Goal: Information Seeking & Learning: Learn about a topic

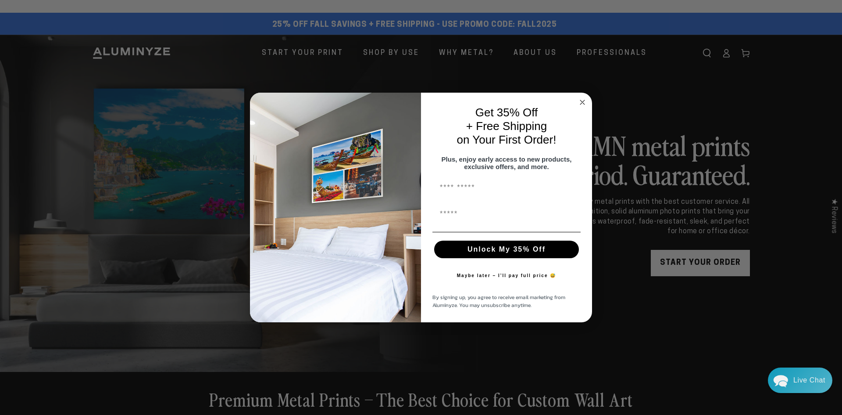
click at [537, 277] on button "Maybe later – I’ll pay full price 😅" at bounding box center [507, 276] width 108 height 18
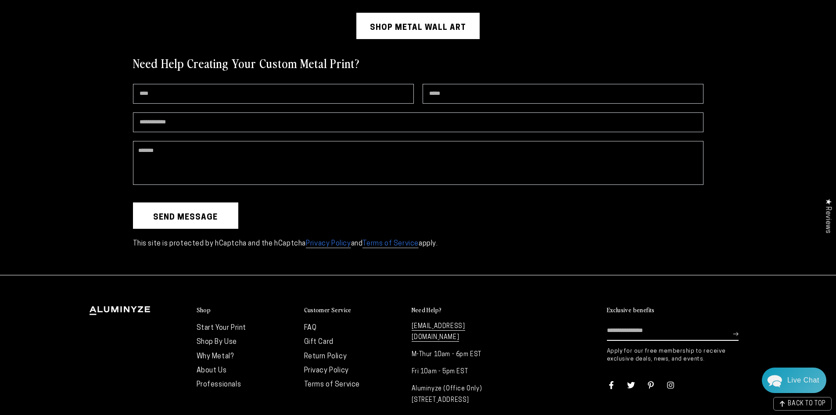
scroll to position [2508, 0]
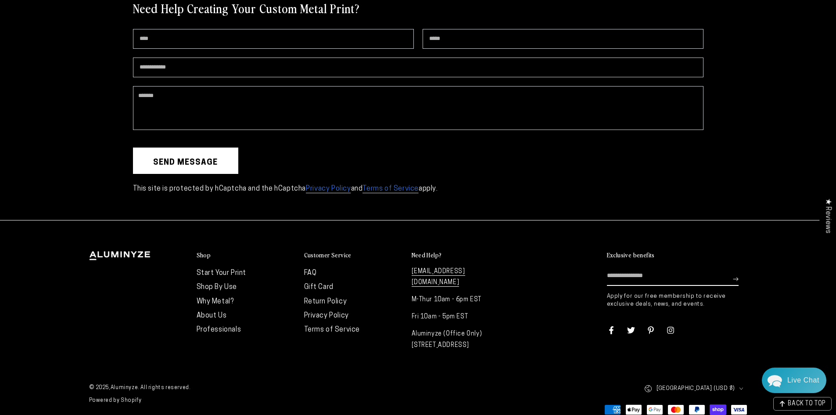
click at [324, 303] on link "Return Policy" at bounding box center [325, 301] width 43 height 7
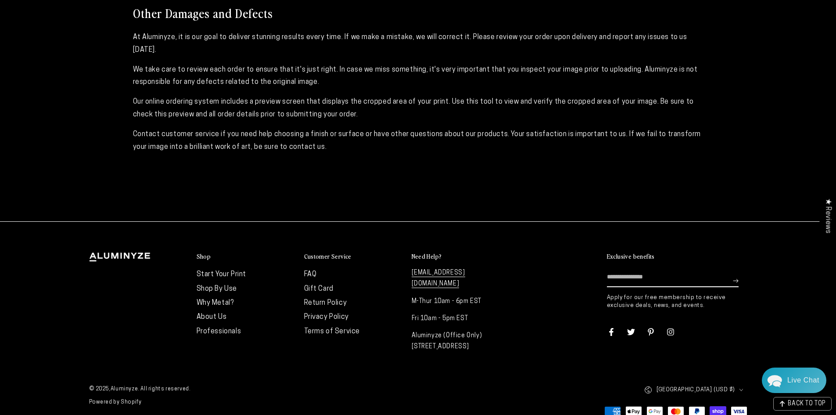
scroll to position [220, 0]
click at [220, 299] on link "Why Metal?" at bounding box center [215, 301] width 37 height 7
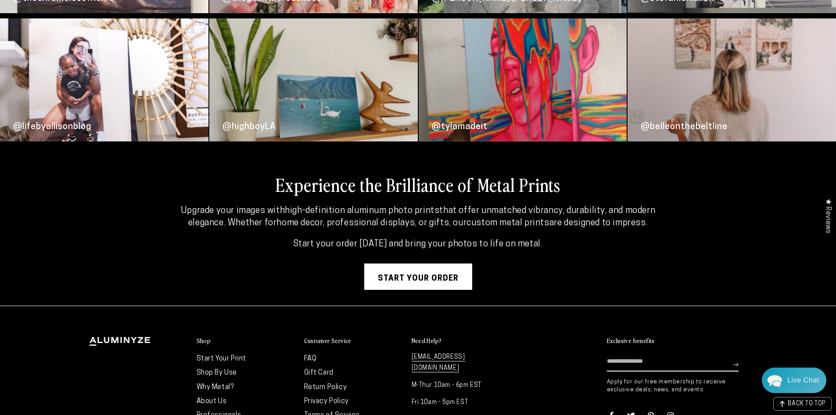
scroll to position [2342, 0]
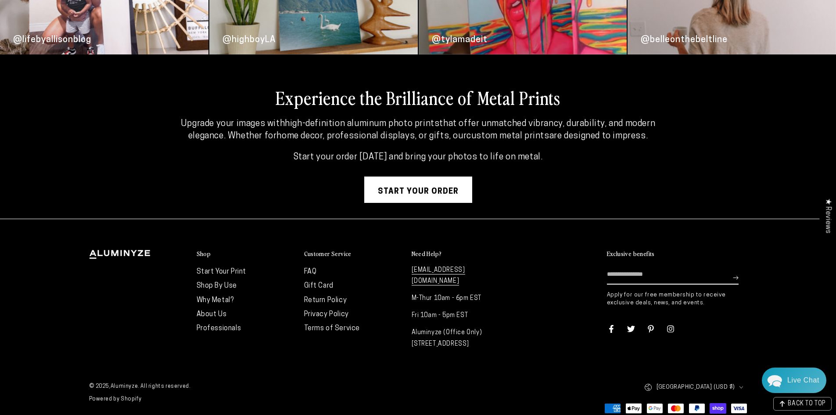
click at [225, 287] on link "Shop By Use" at bounding box center [217, 285] width 41 height 7
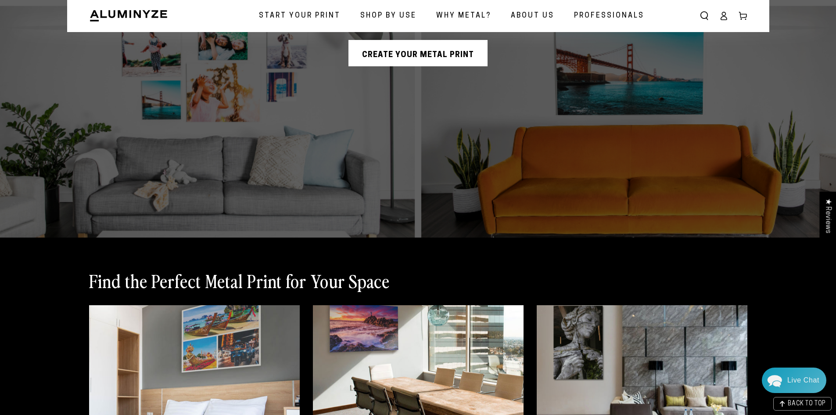
scroll to position [439, 0]
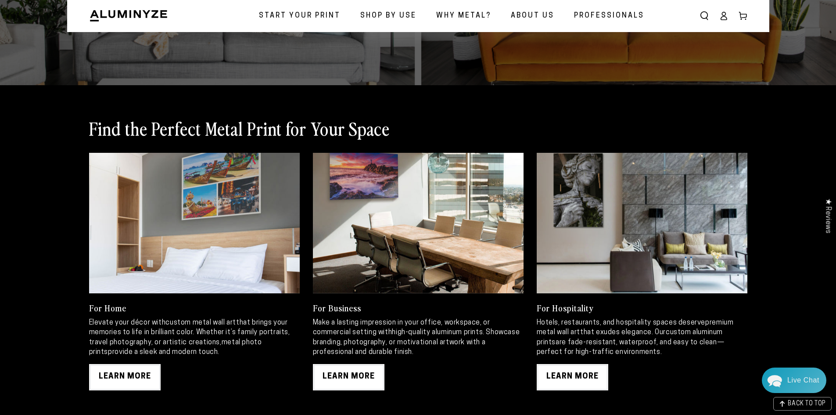
click at [584, 392] on div "Find the Perfect Metal Print for Your Space For Home Elevate your décor with cu…" at bounding box center [418, 253] width 702 height 304
click at [580, 384] on link "LEARN MORE" at bounding box center [572, 377] width 72 height 26
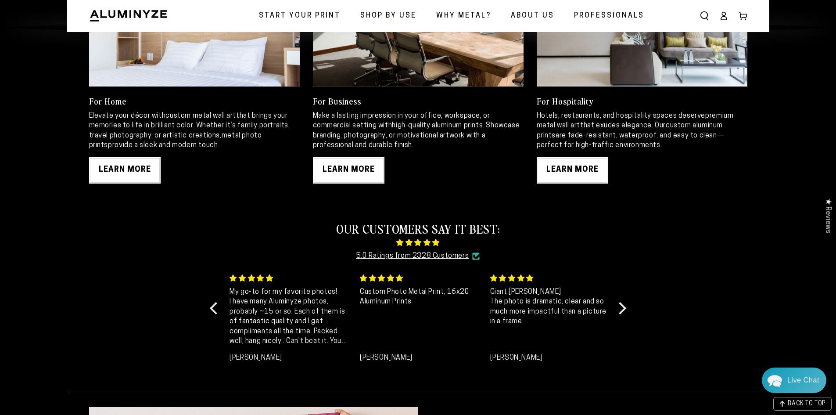
scroll to position [658, 0]
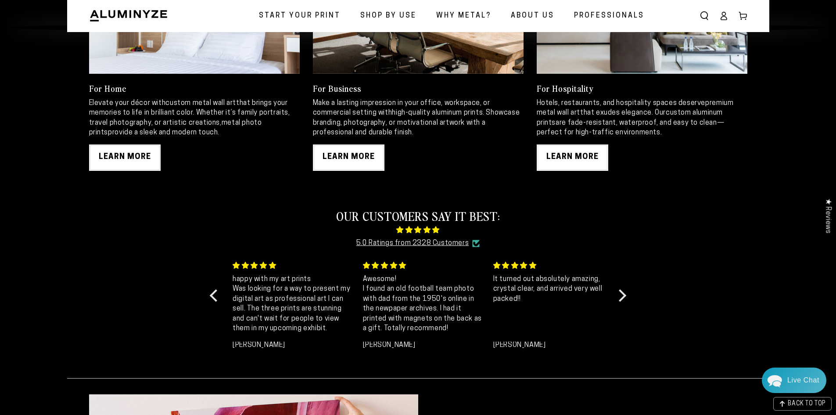
click at [433, 247] on link "5.0 Ratings from 2328 Customers" at bounding box center [412, 243] width 113 height 13
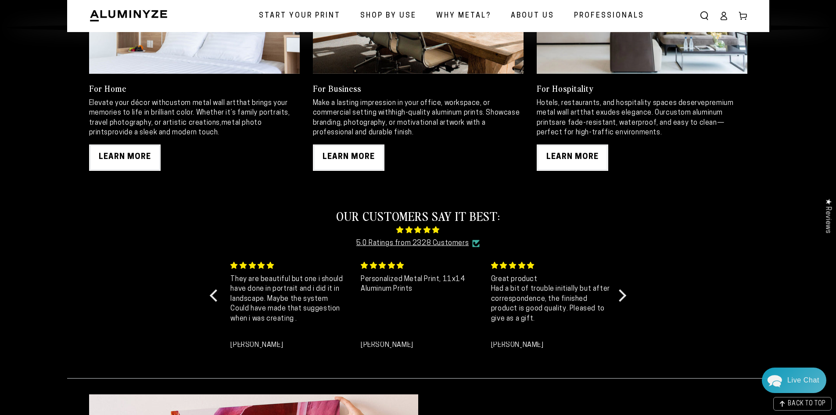
click at [808, 354] on div "OUR CUSTOMERS SAY IT BEST: 5.0 Ratings from 2328 Customers Excellent In short, …" at bounding box center [418, 281] width 836 height 191
click at [805, 365] on div "OUR CUSTOMERS SAY IT BEST: 5.0 Ratings from 2328 Customers Excellent In short, …" at bounding box center [418, 281] width 836 height 191
click at [801, 373] on div "Live Chat" at bounding box center [803, 377] width 32 height 25
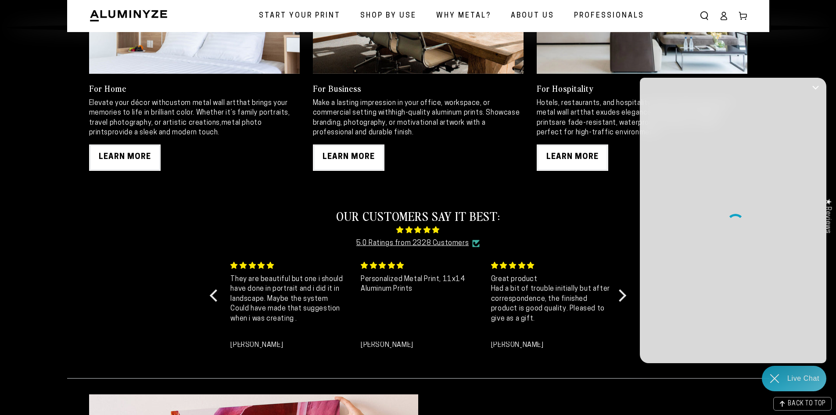
scroll to position [0, 0]
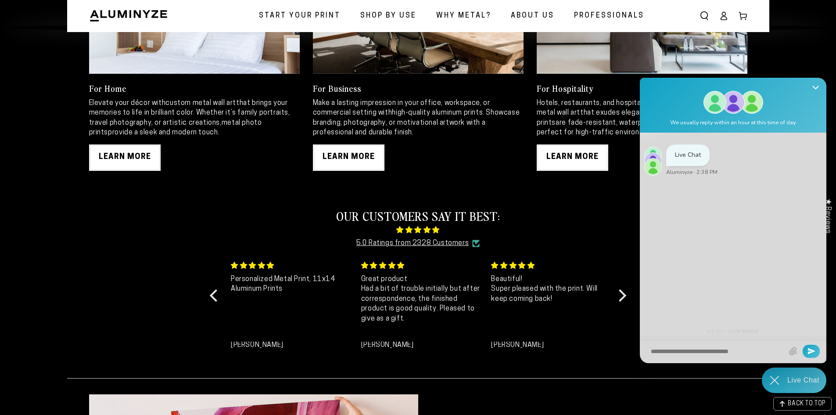
type textarea "*"
type textarea "**"
type textarea "**********"
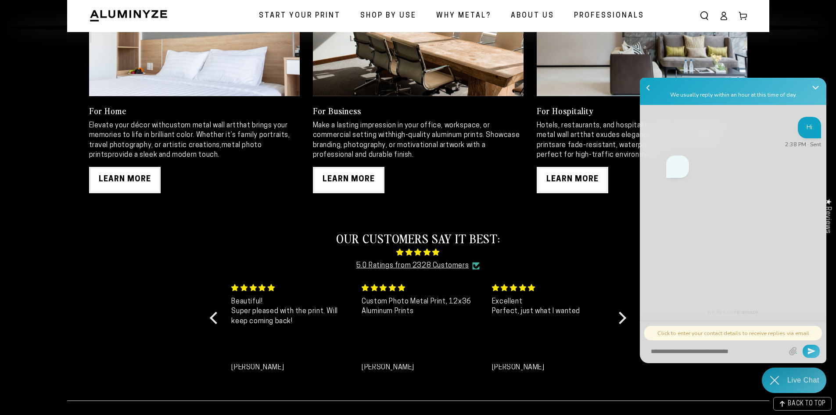
scroll to position [614, 0]
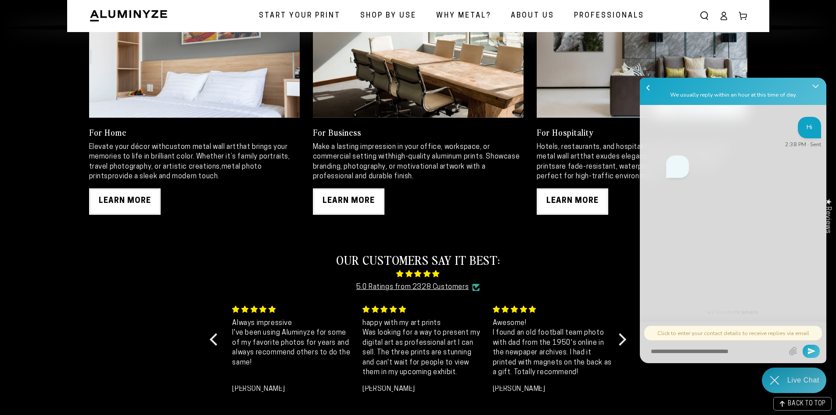
click at [818, 85] on icon "Close Shoutbox" at bounding box center [815, 86] width 6 height 3
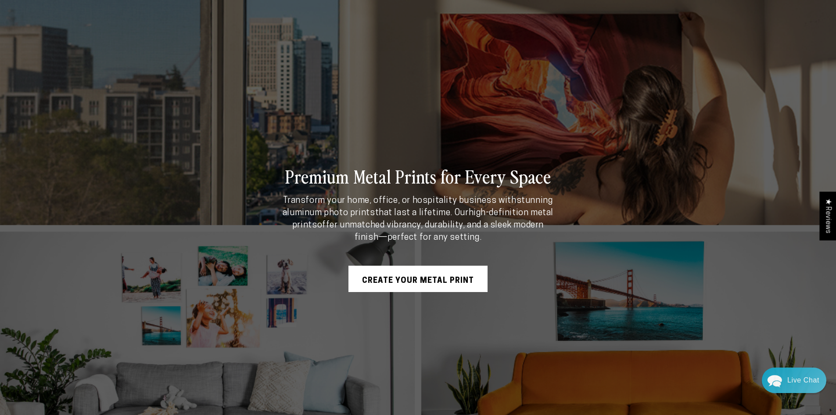
scroll to position [0, 0]
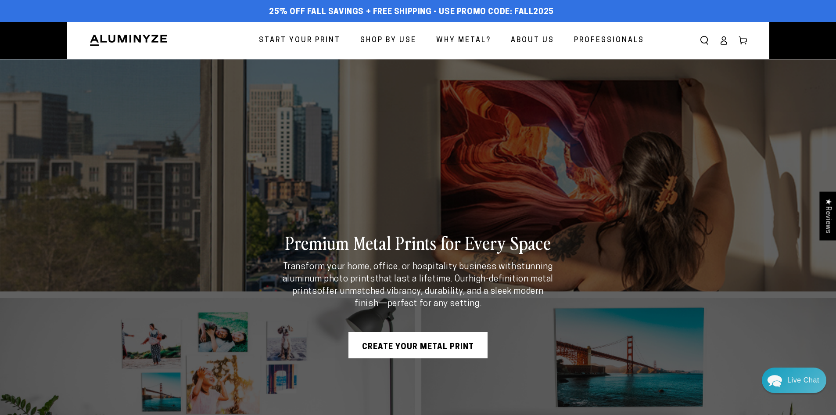
click at [129, 51] on header "Start Your Print Shop By Use Shop By Use For Home For Business" at bounding box center [418, 40] width 702 height 37
click at [129, 46] on img at bounding box center [128, 40] width 79 height 13
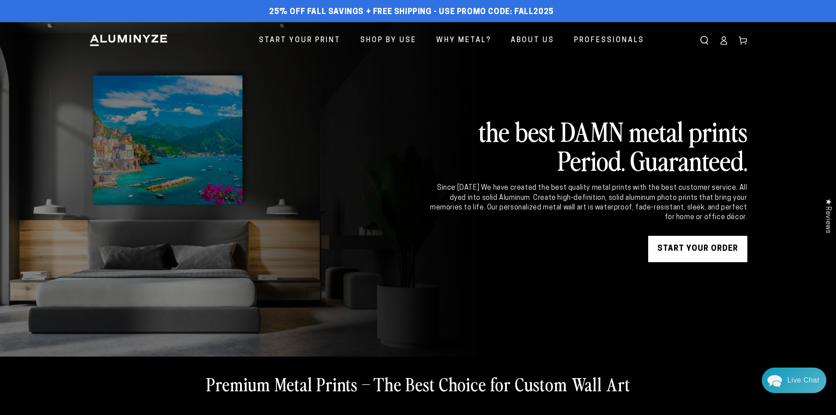
click at [683, 248] on link "START YOUR Order" at bounding box center [697, 249] width 99 height 26
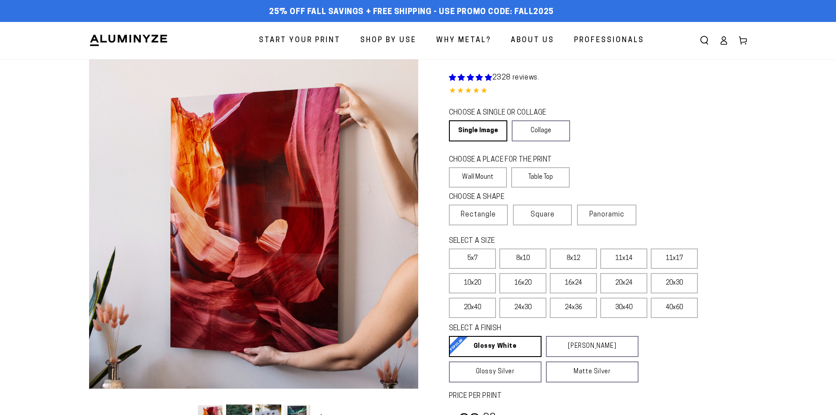
select select "**********"
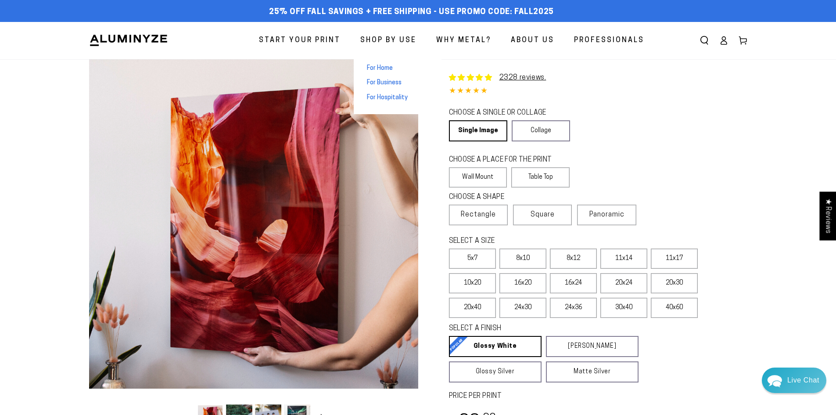
click at [415, 40] on span "Shop By Use" at bounding box center [388, 40] width 56 height 13
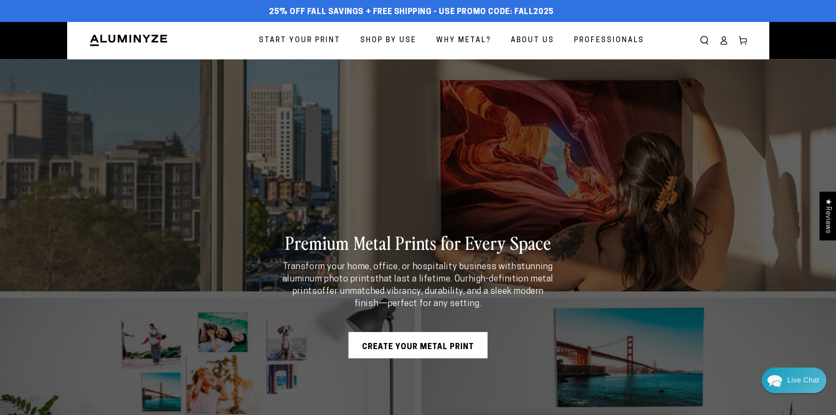
click at [584, 44] on span "Professionals" at bounding box center [609, 40] width 70 height 13
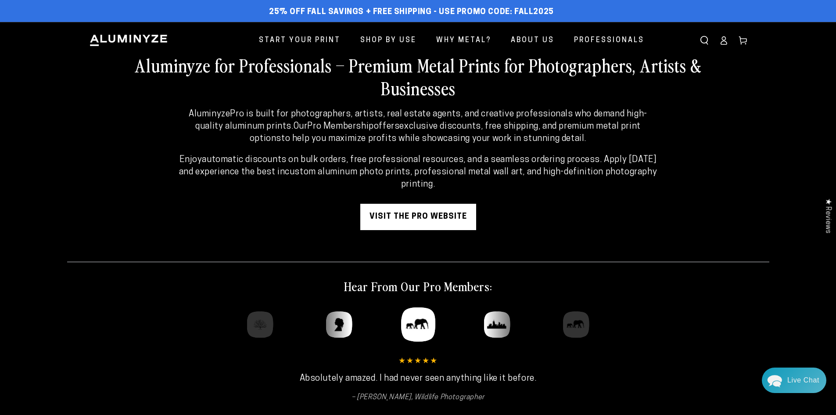
click at [442, 214] on link "visit the pro website" at bounding box center [418, 217] width 116 height 26
